Goal: Transaction & Acquisition: Obtain resource

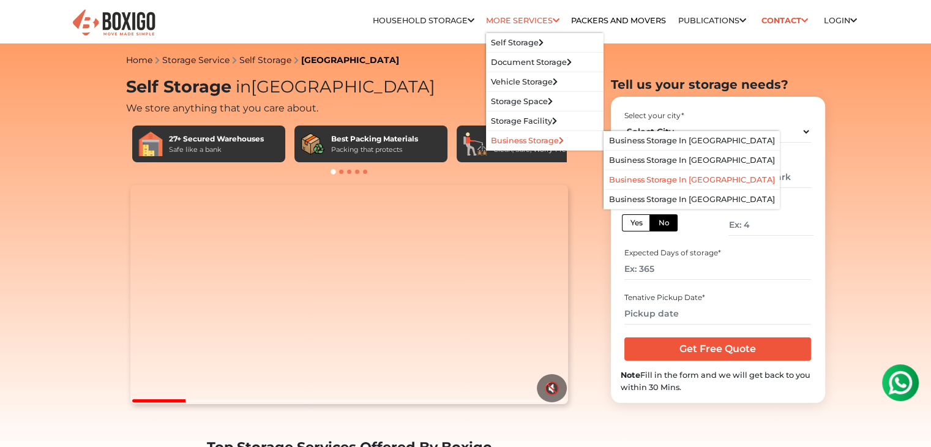
click at [659, 179] on link "Business Storage in [GEOGRAPHIC_DATA]" at bounding box center [692, 179] width 166 height 9
click at [661, 181] on link "Business Storage in [GEOGRAPHIC_DATA]" at bounding box center [692, 179] width 166 height 9
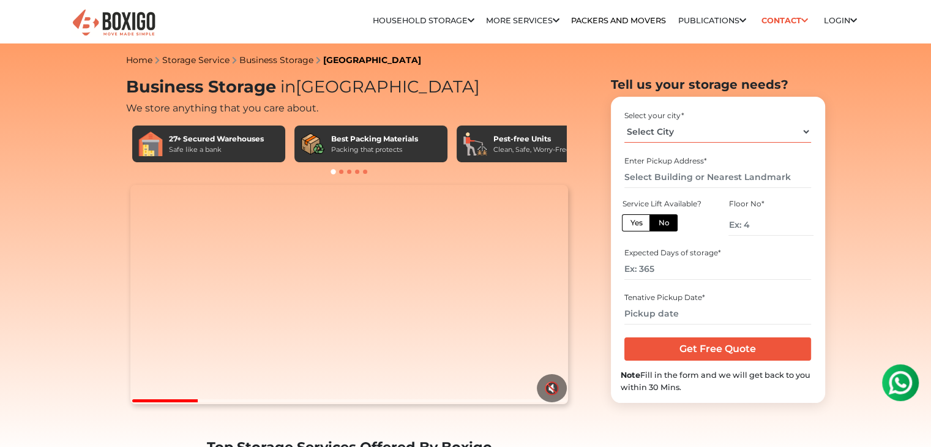
click at [801, 135] on select "Select City Bangalore Bengaluru Bhopal Bhubaneswar Chennai Coimbatore Cuttack D…" at bounding box center [718, 131] width 187 height 21
select select "[GEOGRAPHIC_DATA]"
click at [625, 121] on select "Select City Bangalore Bengaluru Bhopal Bhubaneswar Chennai Coimbatore Cuttack D…" at bounding box center [718, 131] width 187 height 21
click at [700, 184] on input "text" at bounding box center [718, 177] width 187 height 21
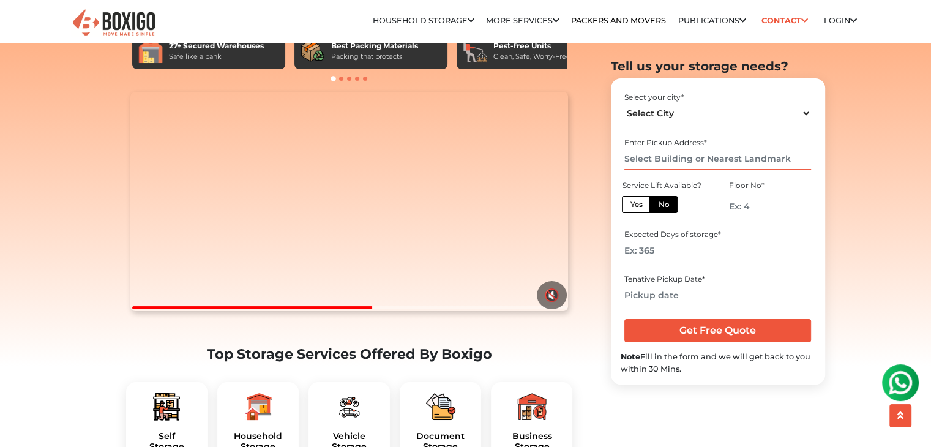
scroll to position [140, 0]
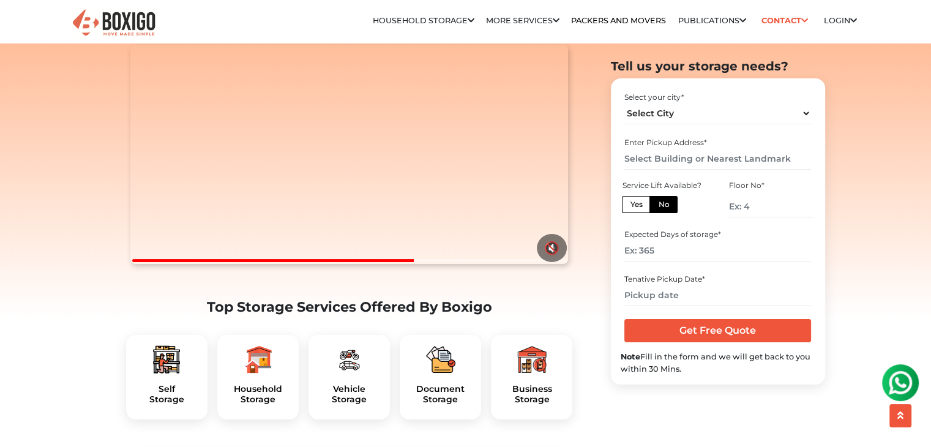
click at [534, 374] on img at bounding box center [531, 359] width 29 height 29
click at [536, 405] on h5 "Business Storage" at bounding box center [532, 394] width 62 height 21
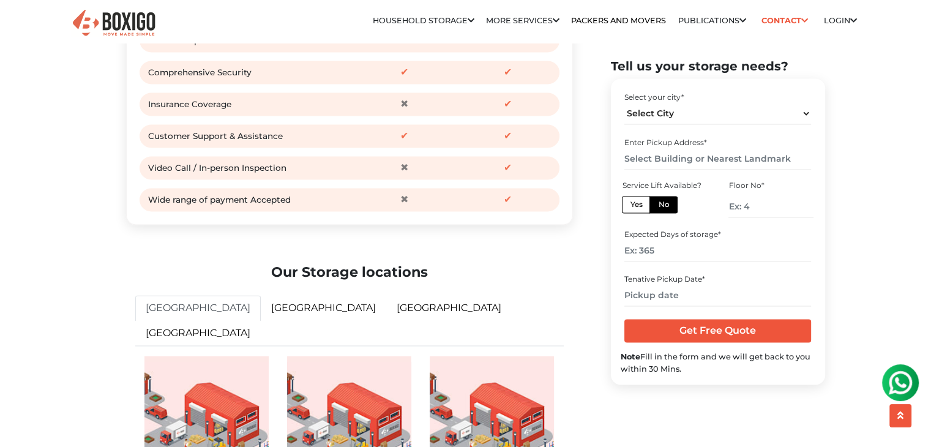
scroll to position [1891, 0]
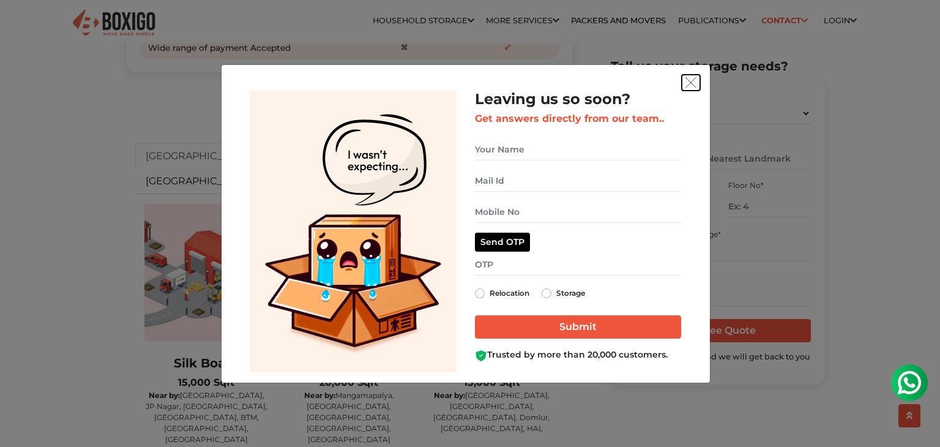
click at [699, 84] on button "get free quote dialog" at bounding box center [691, 83] width 18 height 16
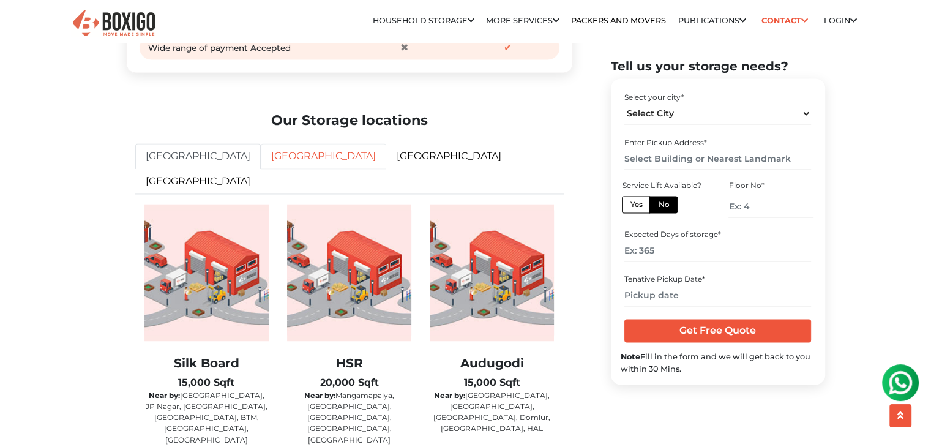
click at [261, 169] on link "[GEOGRAPHIC_DATA]" at bounding box center [324, 156] width 126 height 26
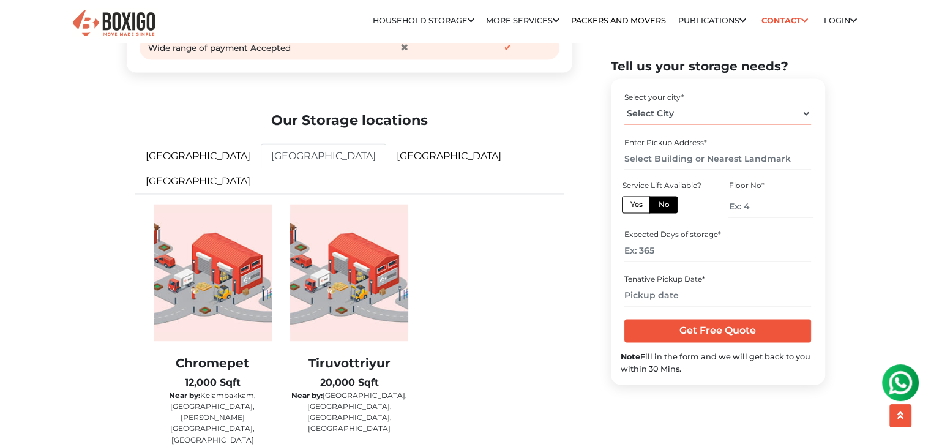
click at [730, 113] on select "Select City Bangalore Bengaluru Bhopal Bhubaneswar Chennai Coimbatore Cuttack D…" at bounding box center [718, 113] width 187 height 21
select select "[GEOGRAPHIC_DATA]"
click at [625, 103] on select "Select City Bangalore Bengaluru Bhopal Bhubaneswar Chennai Coimbatore Cuttack D…" at bounding box center [718, 113] width 187 height 21
click at [712, 157] on input "text" at bounding box center [718, 158] width 187 height 21
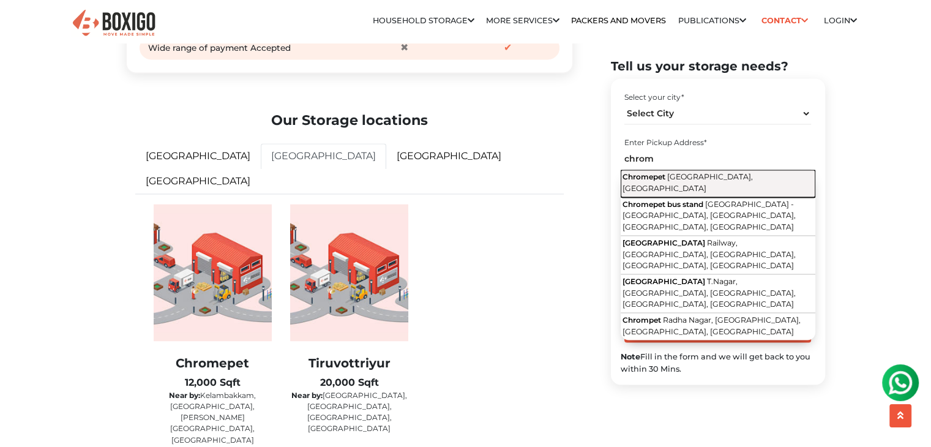
click at [702, 180] on span "Chennai, Tamil Nadu" at bounding box center [688, 182] width 130 height 21
type input "Chromepet, Chennai, Tamil Nadu"
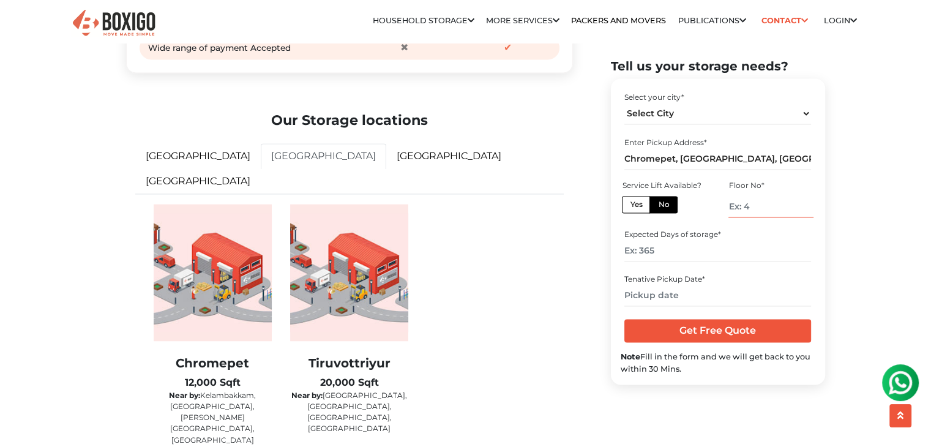
click at [761, 209] on input "number" at bounding box center [771, 206] width 84 height 21
click at [655, 254] on input "number" at bounding box center [718, 250] width 187 height 21
type input "6"
type input "30"
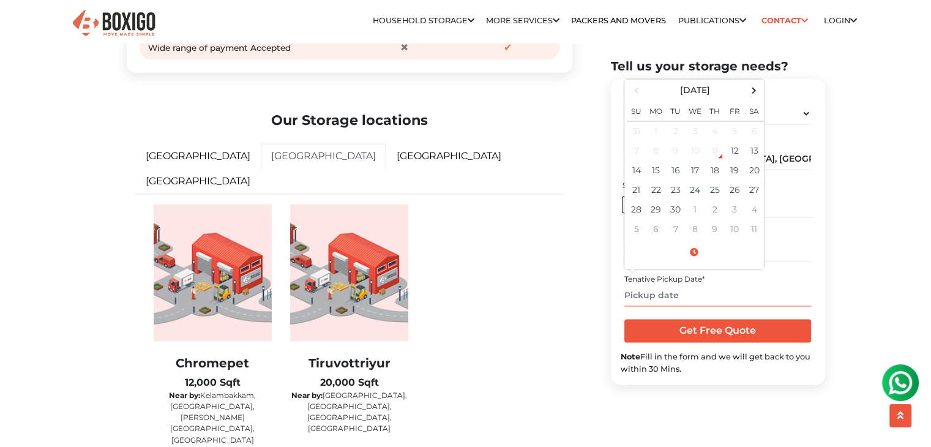
click at [664, 301] on input "text" at bounding box center [718, 295] width 187 height 21
click at [636, 167] on td "14" at bounding box center [637, 170] width 20 height 20
type input "09/14/2025 12:00 AM"
click at [782, 282] on div "Tenative Pickup Date *" at bounding box center [718, 279] width 187 height 11
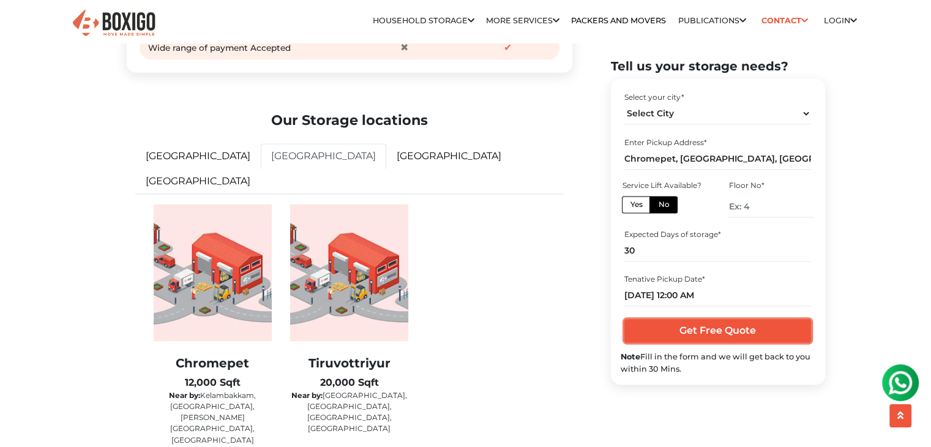
click at [736, 331] on input "Get Free Quote" at bounding box center [718, 330] width 187 height 23
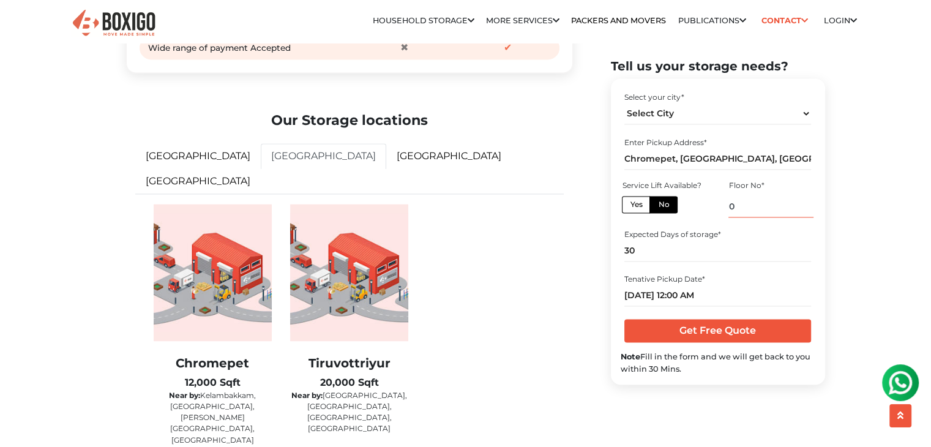
type input "0"
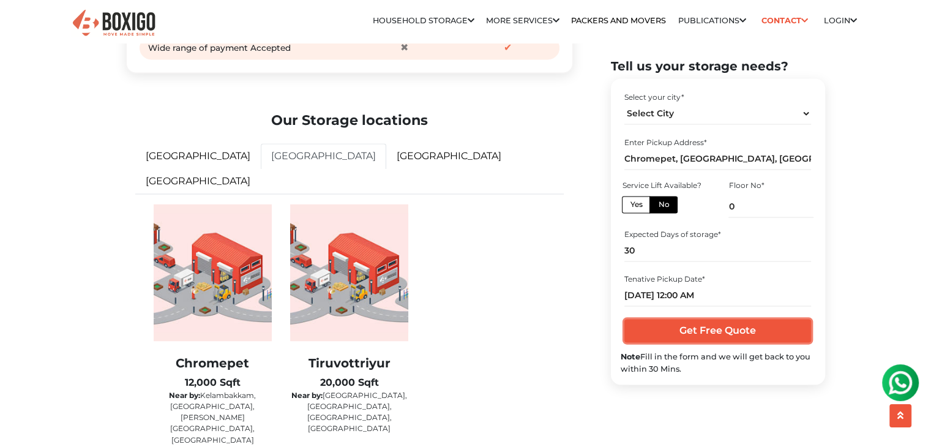
click at [721, 331] on input "Get Free Quote" at bounding box center [718, 330] width 187 height 23
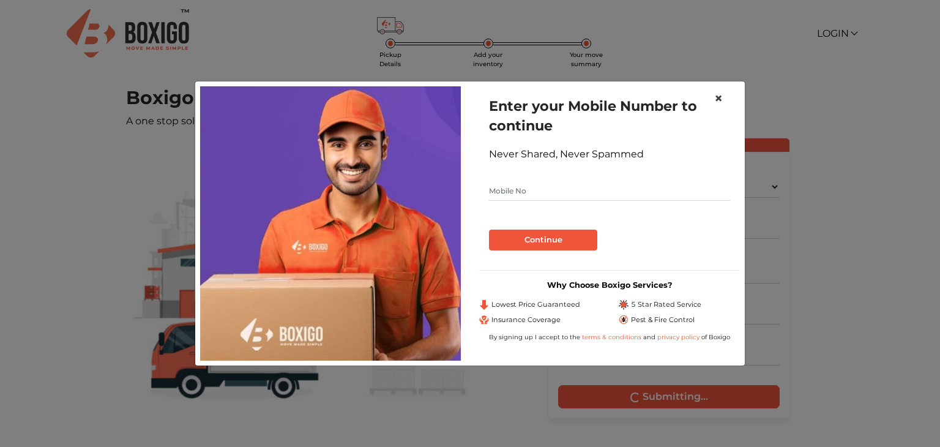
click at [713, 102] on button "×" at bounding box center [719, 98] width 28 height 34
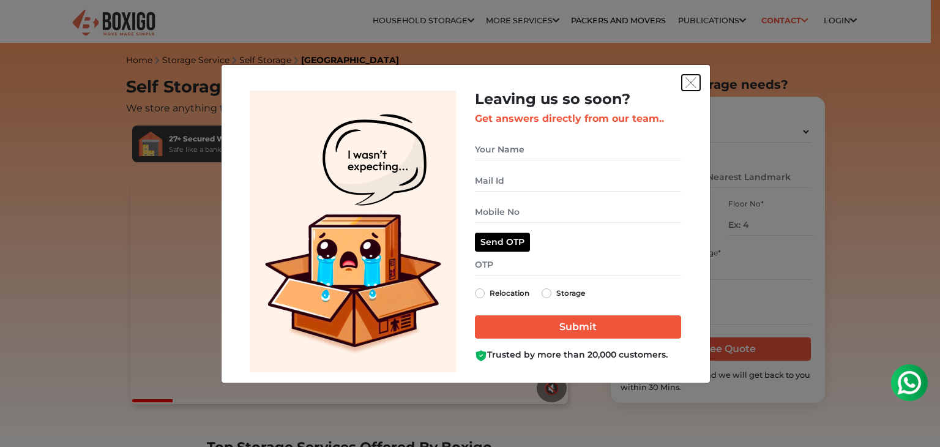
click at [692, 86] on img "get free quote dialog" at bounding box center [691, 82] width 11 height 11
